Goal: Information Seeking & Learning: Learn about a topic

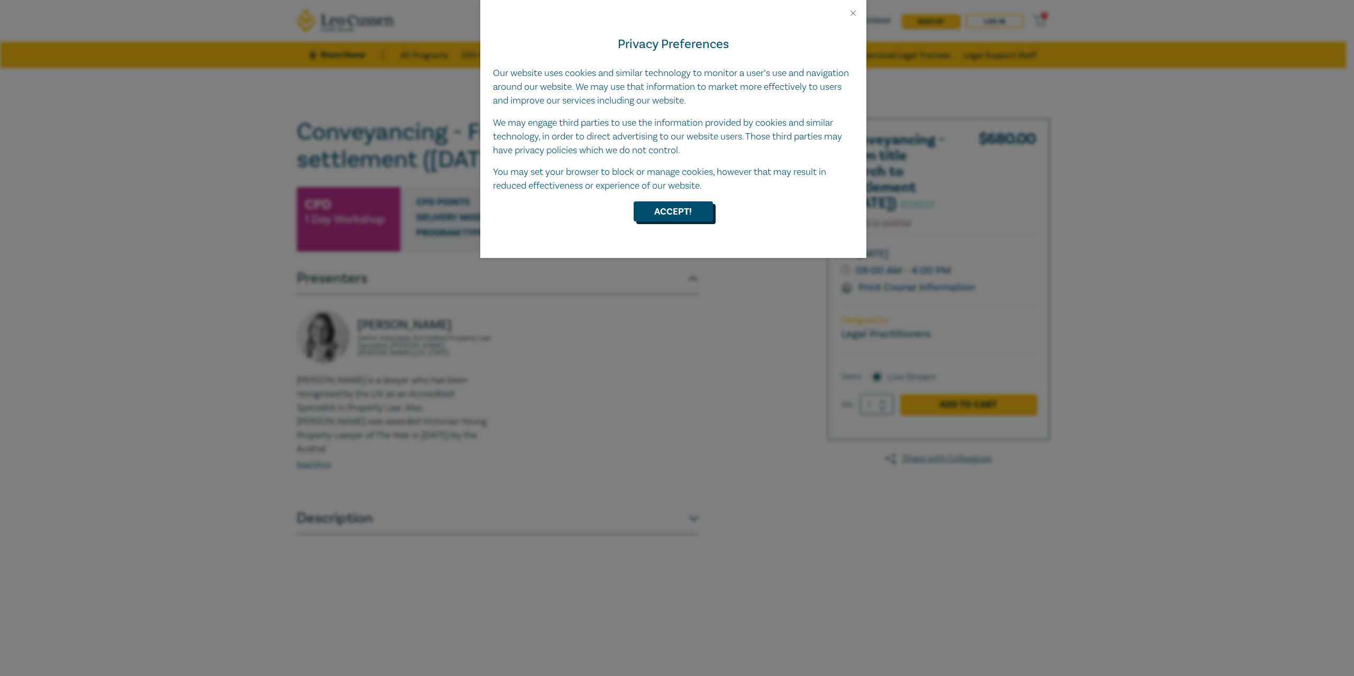
click at [682, 208] on button "Accept!" at bounding box center [673, 212] width 79 height 20
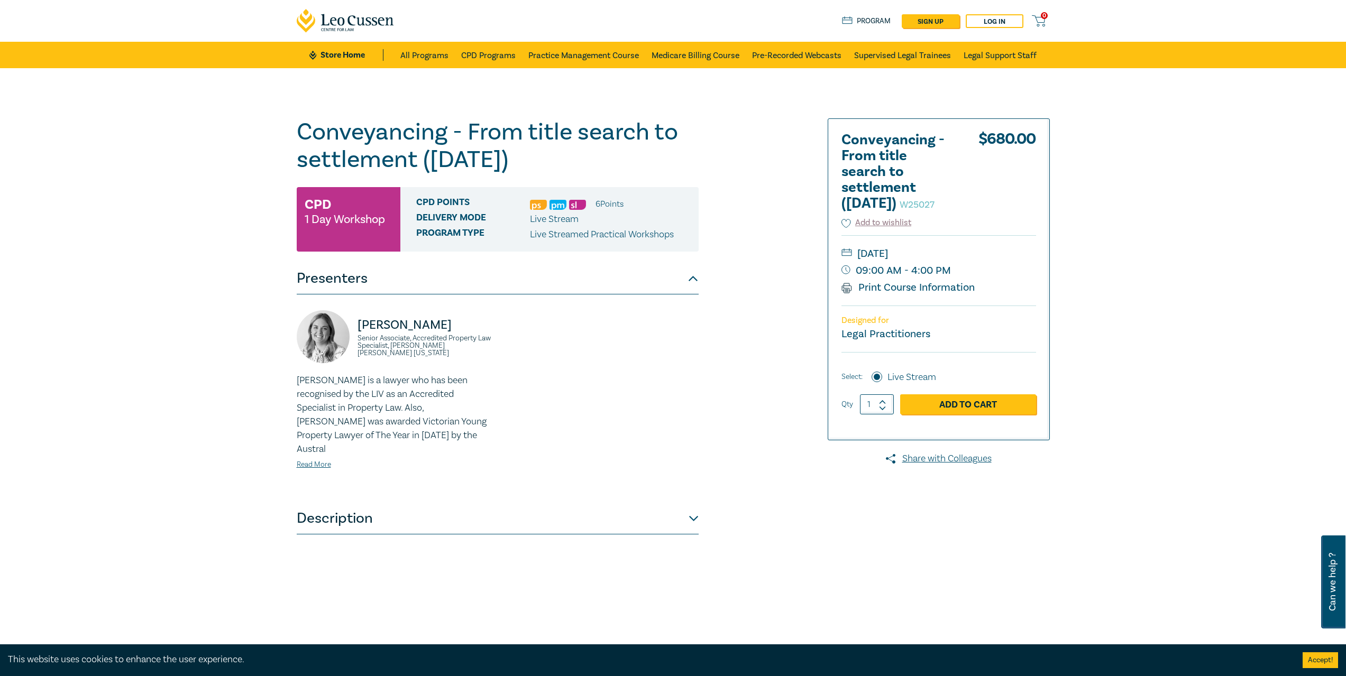
click at [883, 295] on link "Print Course Information" at bounding box center [908, 288] width 134 height 14
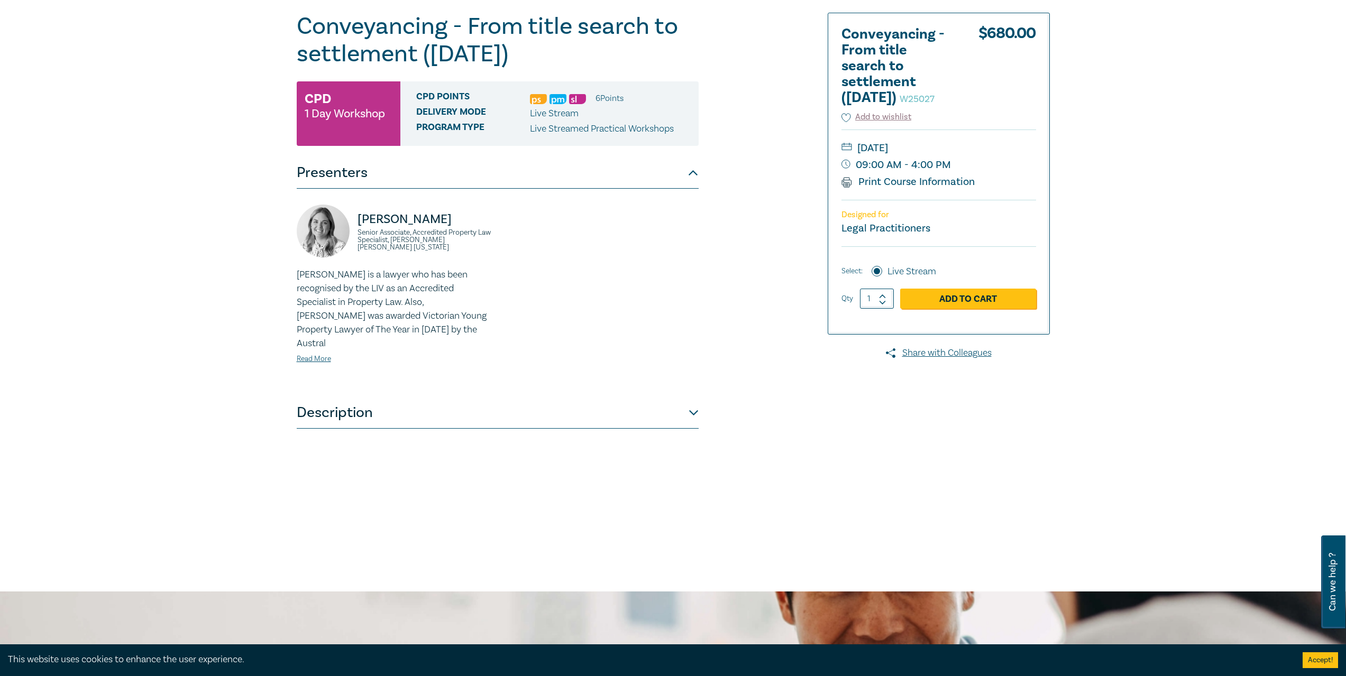
scroll to position [159, 0]
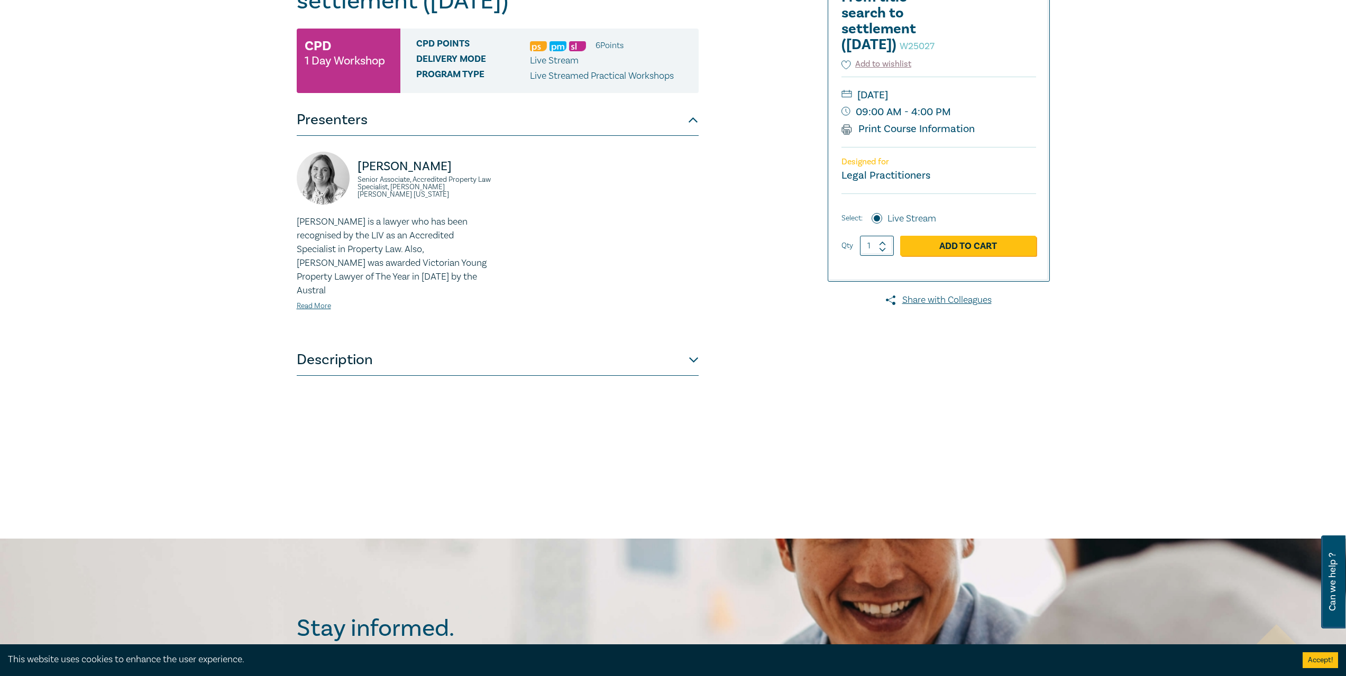
click at [624, 354] on button "Description" at bounding box center [498, 360] width 402 height 32
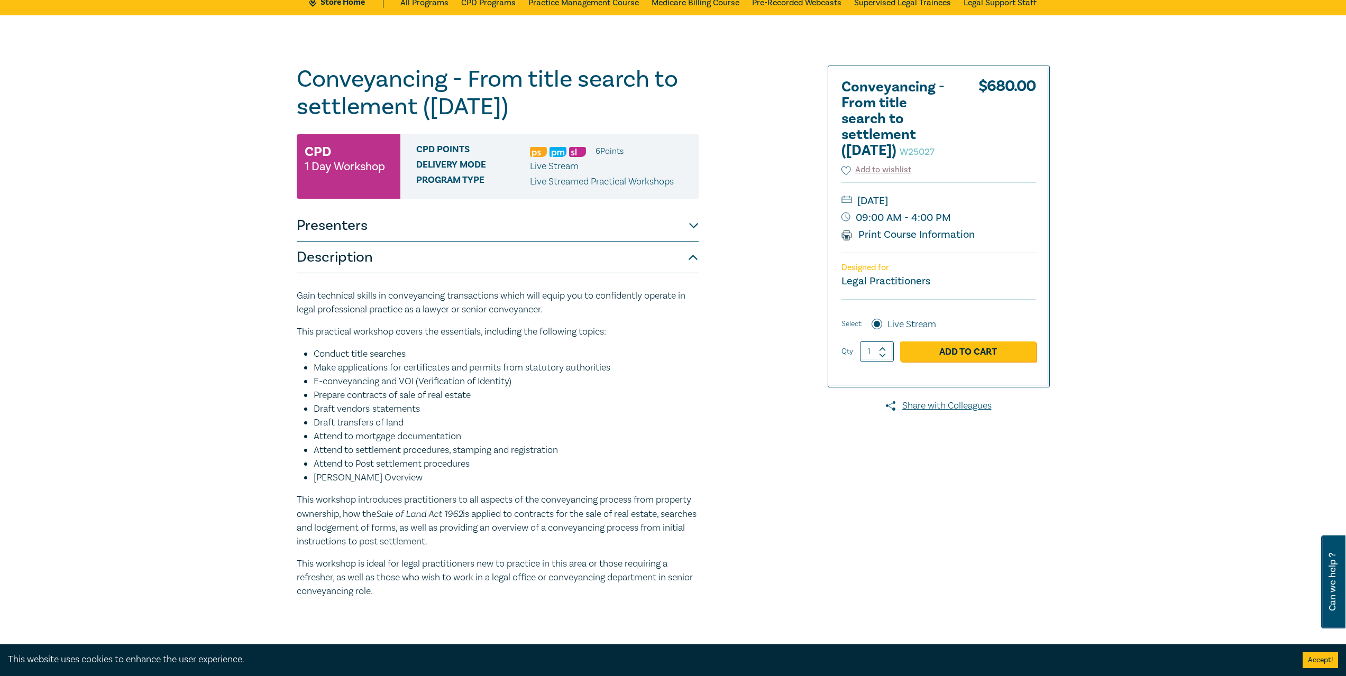
scroll to position [0, 0]
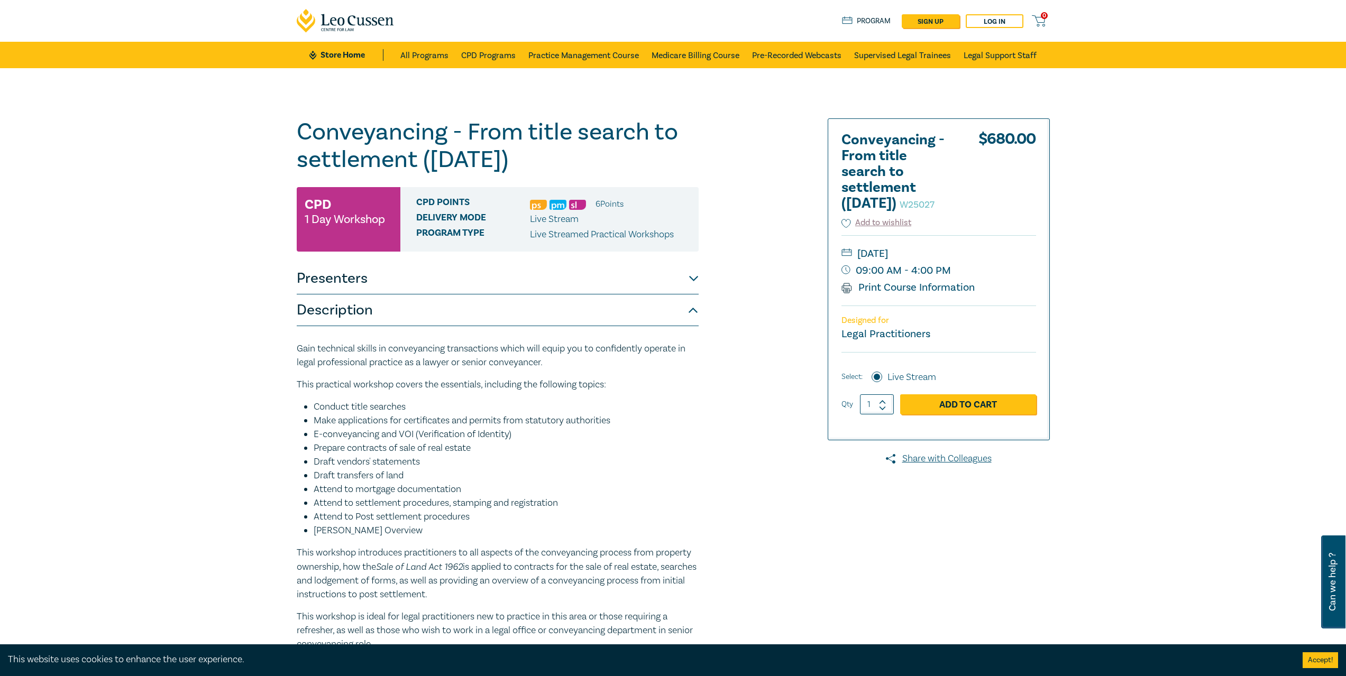
click at [568, 280] on button "Presenters" at bounding box center [498, 279] width 402 height 32
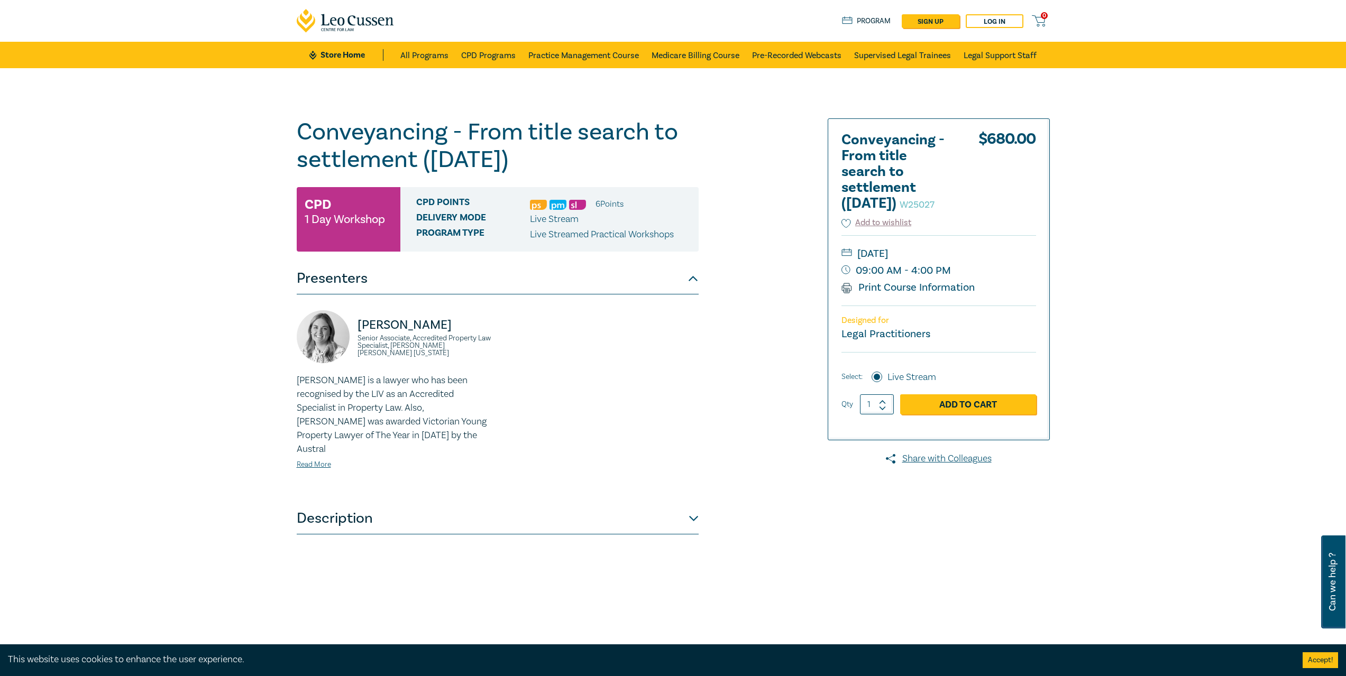
click at [568, 280] on button "Presenters" at bounding box center [498, 279] width 402 height 32
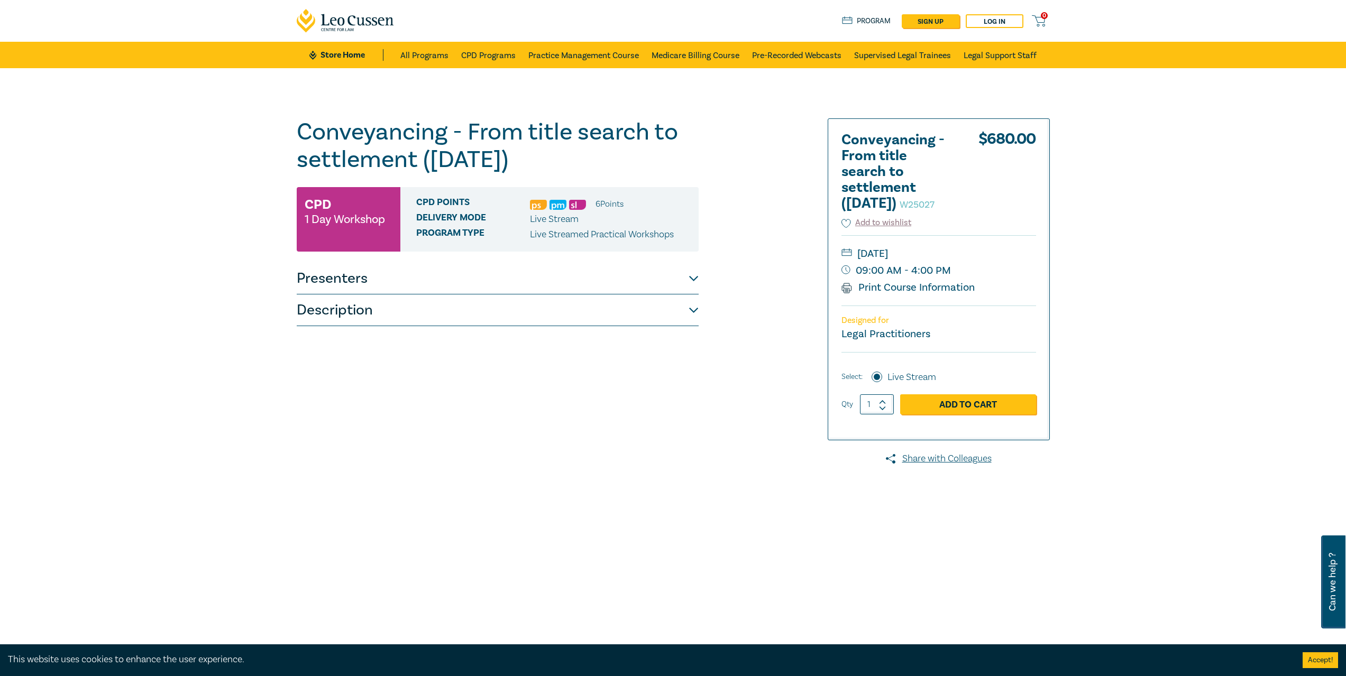
click at [565, 300] on button "Description" at bounding box center [498, 311] width 402 height 32
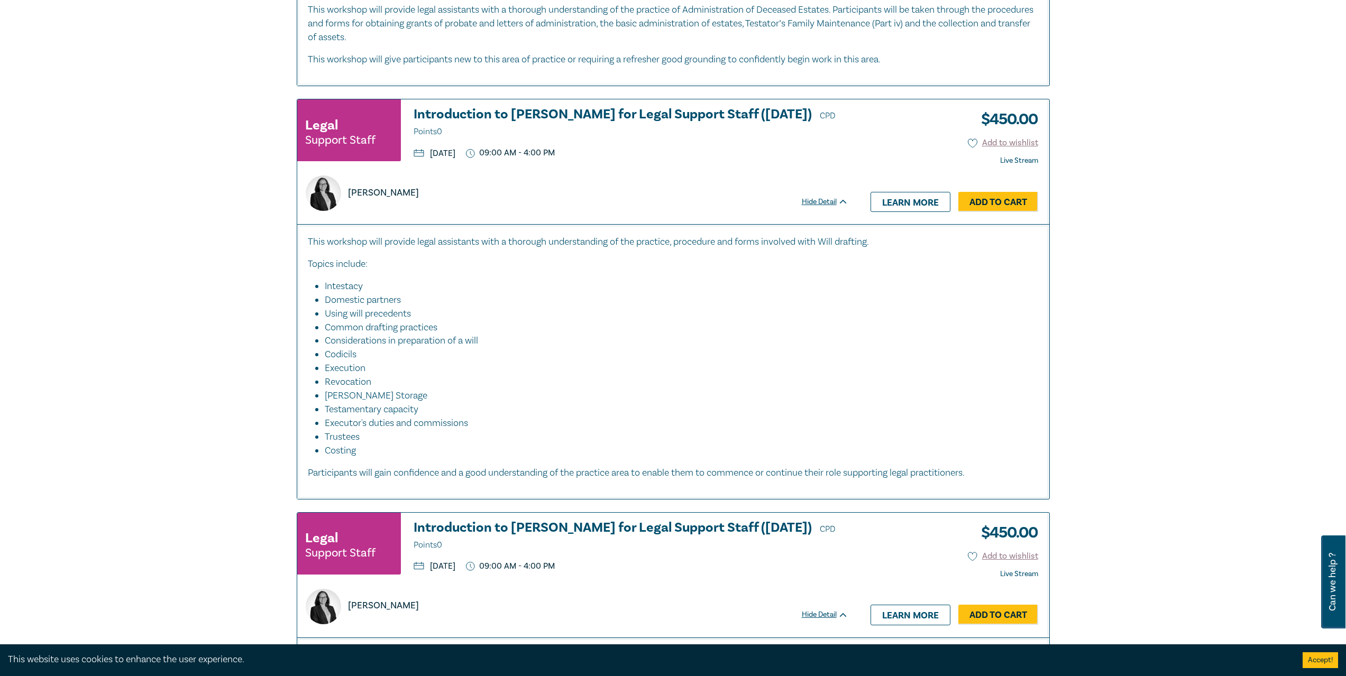
scroll to position [159, 0]
